Goal: Contribute content: Contribute content

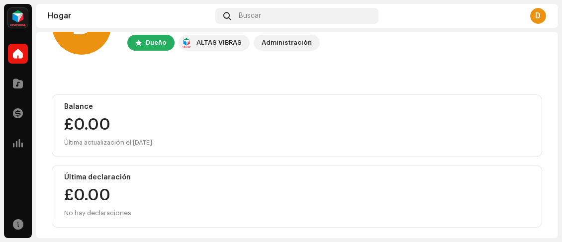
scroll to position [57, 0]
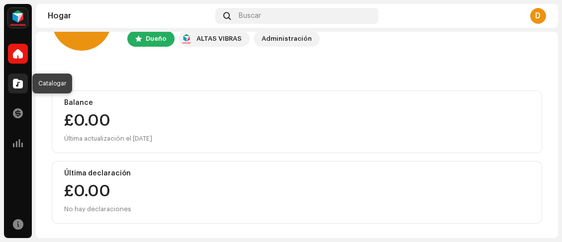
click at [22, 82] on span at bounding box center [18, 84] width 10 height 8
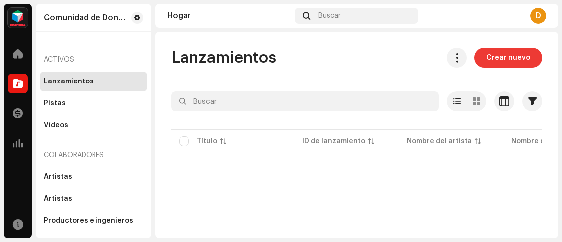
click at [490, 63] on span "Crear nuevo" at bounding box center [509, 58] width 44 height 20
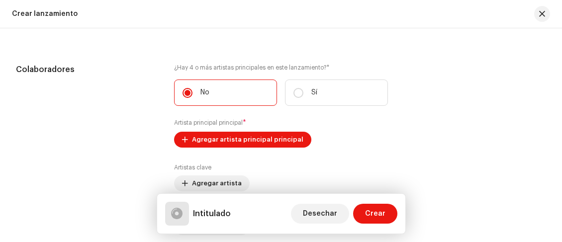
scroll to position [1045, 0]
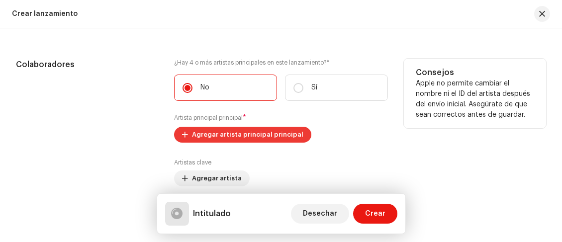
click at [274, 135] on font "Agregar artista principal principal" at bounding box center [247, 134] width 111 height 6
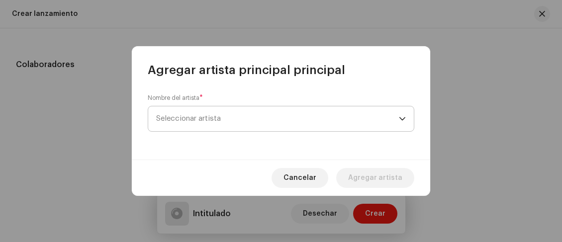
click at [302, 119] on span "Seleccionar artista" at bounding box center [277, 118] width 243 height 25
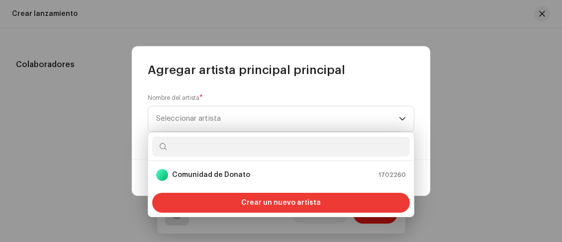
click at [297, 201] on font "Crear un nuevo artista" at bounding box center [281, 203] width 80 height 7
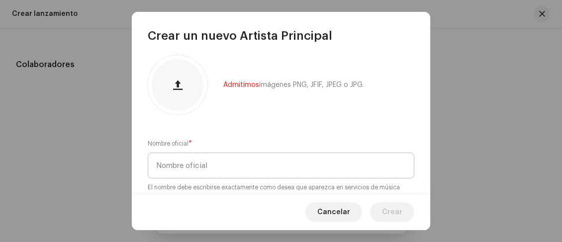
scroll to position [0, 0]
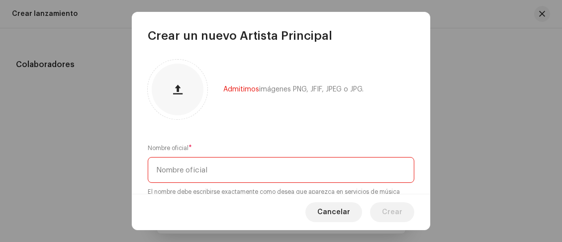
click at [286, 170] on input "text" at bounding box center [281, 170] width 267 height 26
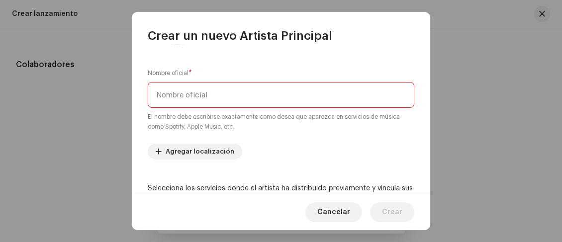
scroll to position [100, 0]
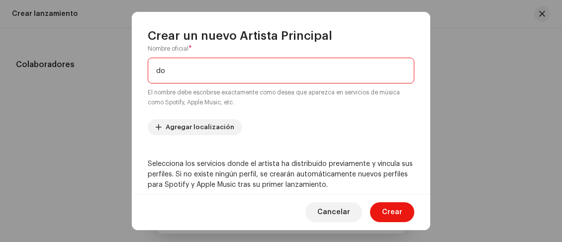
type input "d"
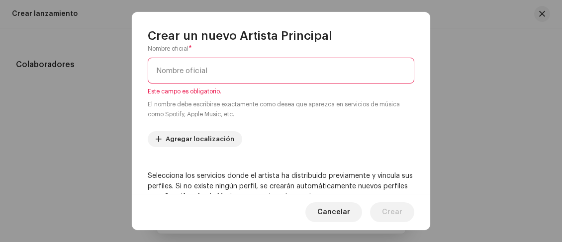
click at [232, 67] on input "text" at bounding box center [281, 71] width 267 height 26
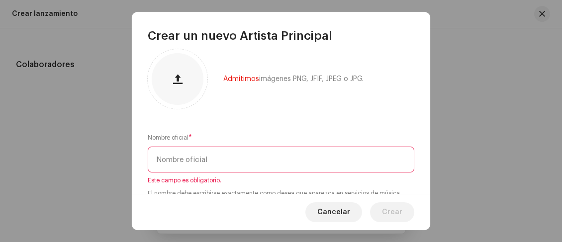
scroll to position [9, 0]
click at [244, 172] on input "text" at bounding box center [281, 161] width 267 height 26
paste input "donaiker"
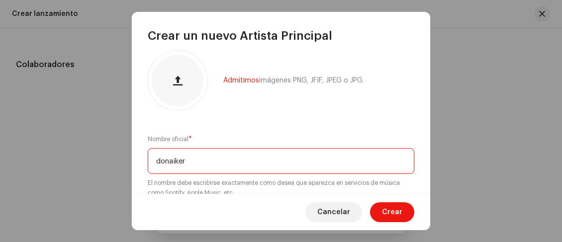
type input "donaiker"
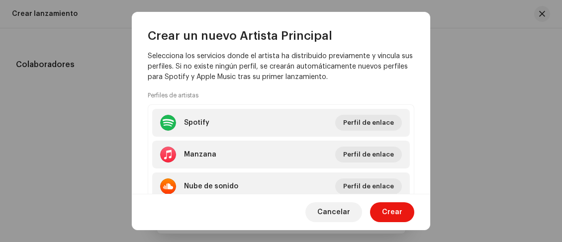
scroll to position [208, 0]
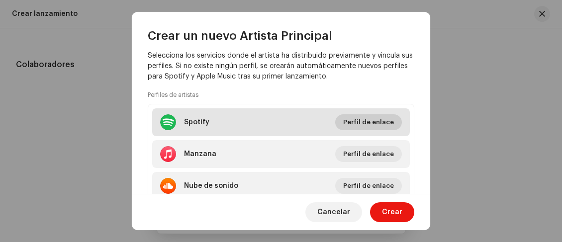
click at [358, 125] on font "Perfil de enlace" at bounding box center [368, 122] width 51 height 6
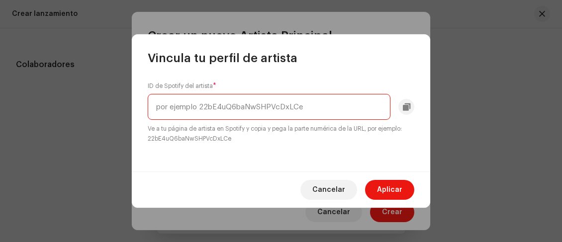
click at [203, 114] on input "text" at bounding box center [269, 107] width 243 height 26
paste input "6HDrSlvE1ufI99Silr0kws"
type input "6HDrSlvE1ufI99Silr0kws"
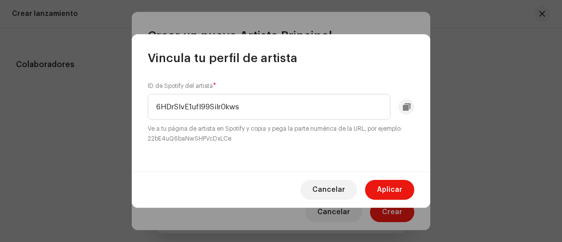
click at [406, 188] on button "Aplicar" at bounding box center [389, 190] width 49 height 20
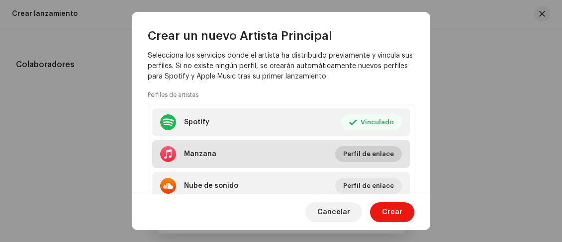
click at [364, 161] on span "Perfil de enlace" at bounding box center [368, 154] width 51 height 20
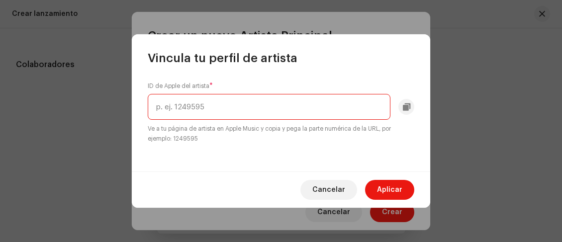
click at [209, 98] on input "text" at bounding box center [269, 107] width 243 height 26
paste input "1844508158"
type input "1844508158"
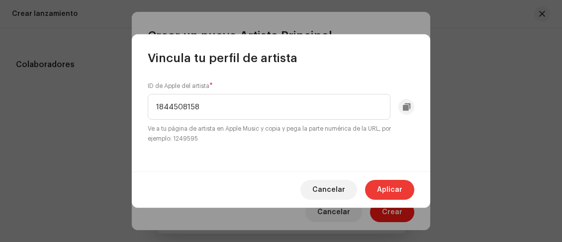
click at [392, 191] on font "Aplicar" at bounding box center [389, 190] width 25 height 7
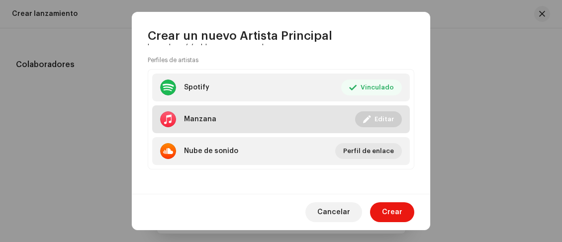
scroll to position [246, 0]
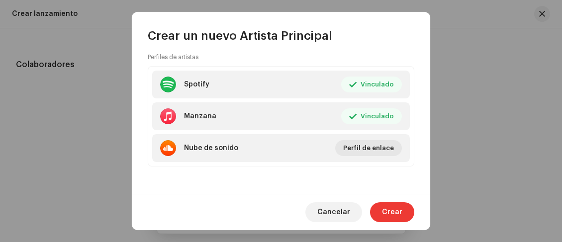
click at [396, 213] on font "Crear" at bounding box center [392, 212] width 20 height 7
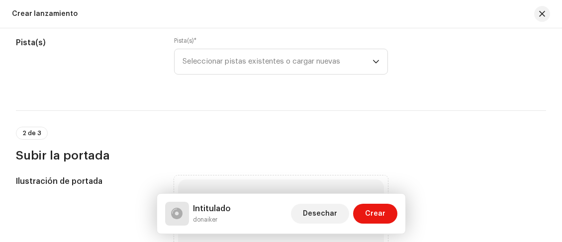
scroll to position [0, 0]
